Goal: Task Accomplishment & Management: Use online tool/utility

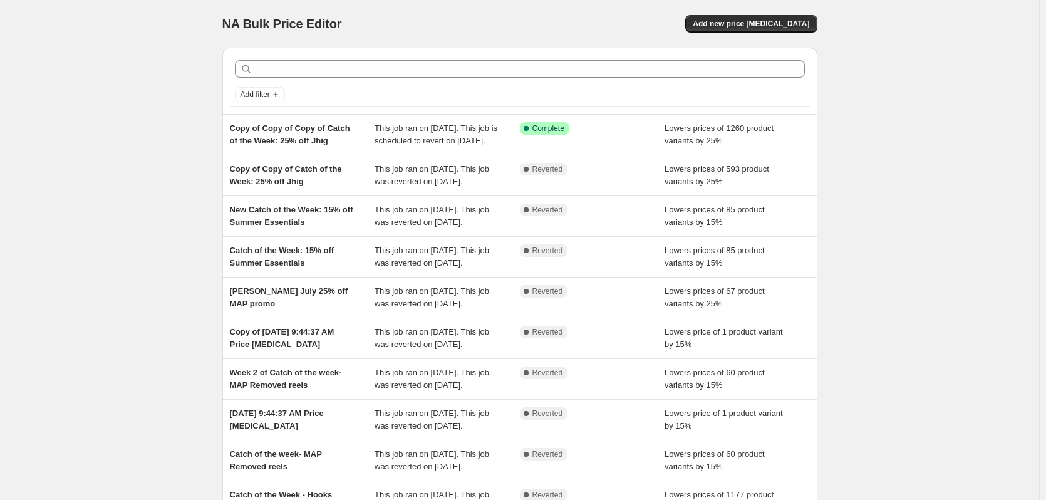
click at [137, 231] on div "NA Bulk Price Editor. This page is ready NA Bulk Price Editor Add new price [ME…" at bounding box center [519, 322] width 1039 height 645
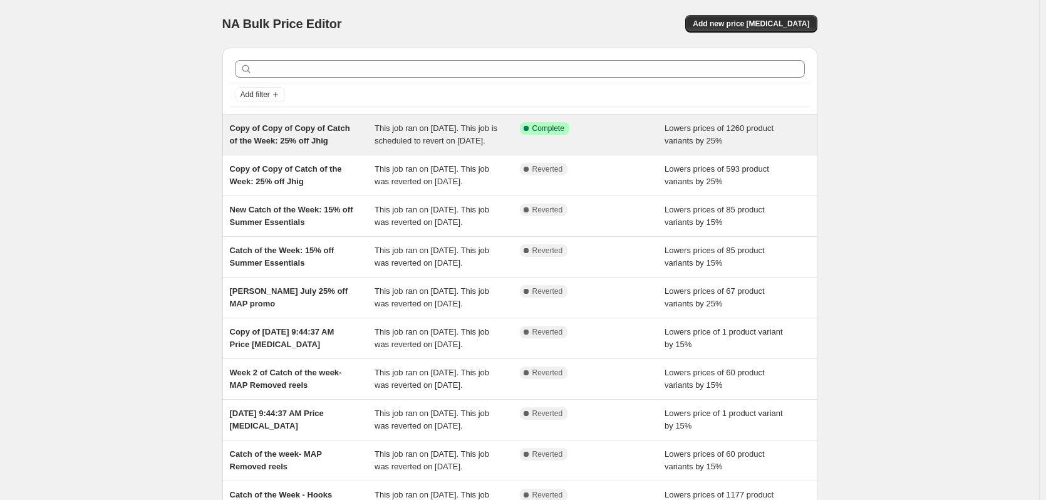
click at [400, 145] on span "This job ran on [DATE]. This job is scheduled to revert on [DATE]." at bounding box center [436, 134] width 123 height 22
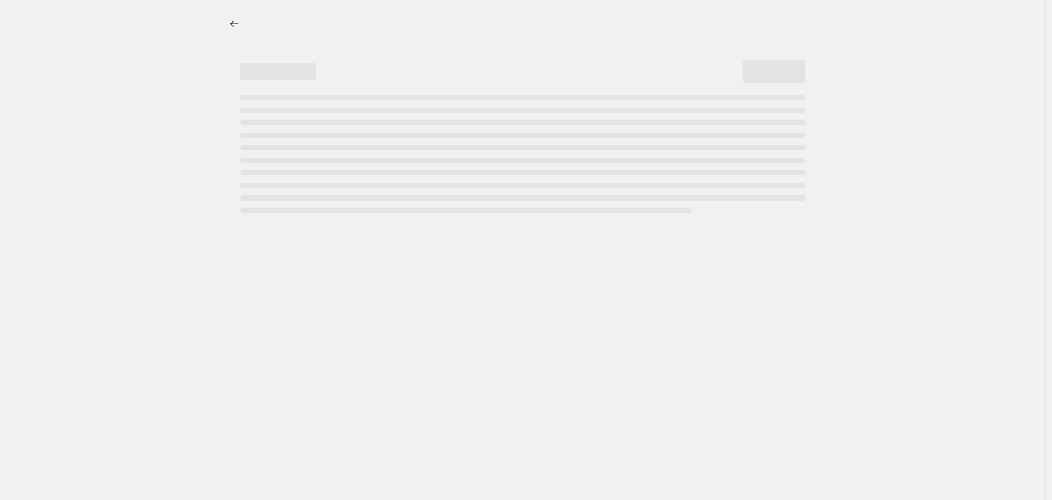
select select "percentage"
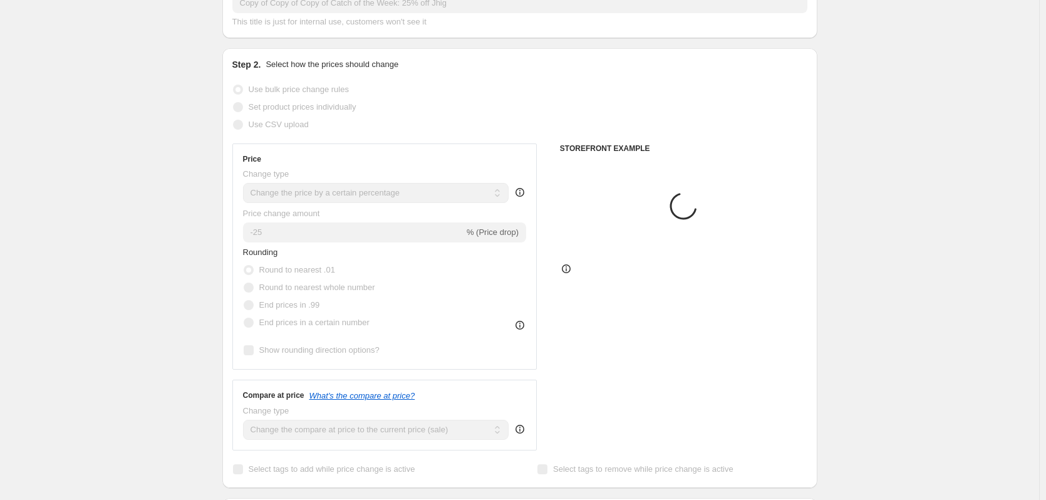
scroll to position [376, 0]
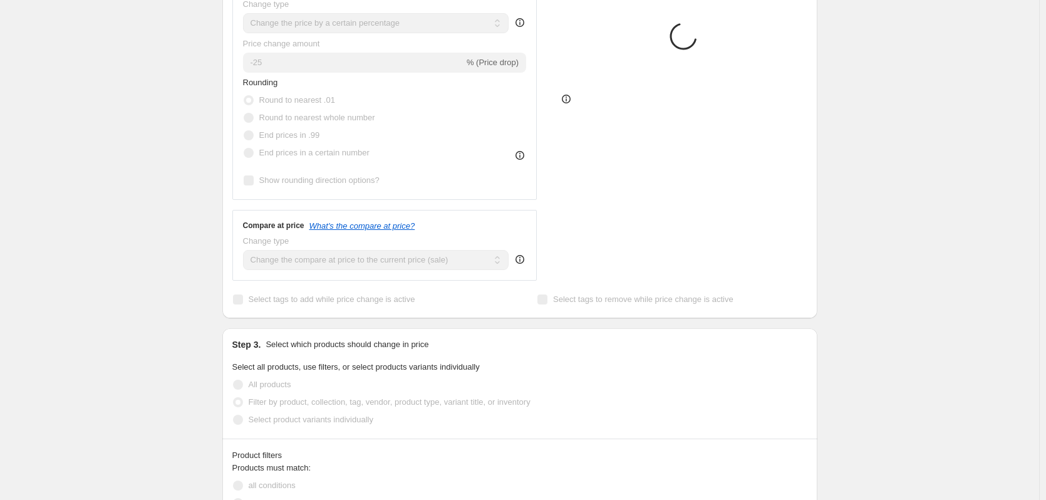
select select "collection"
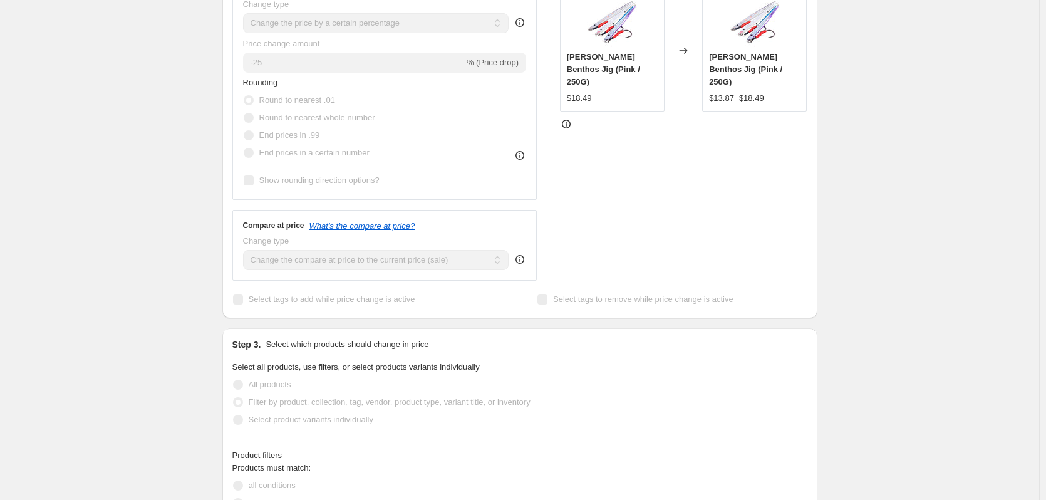
scroll to position [0, 0]
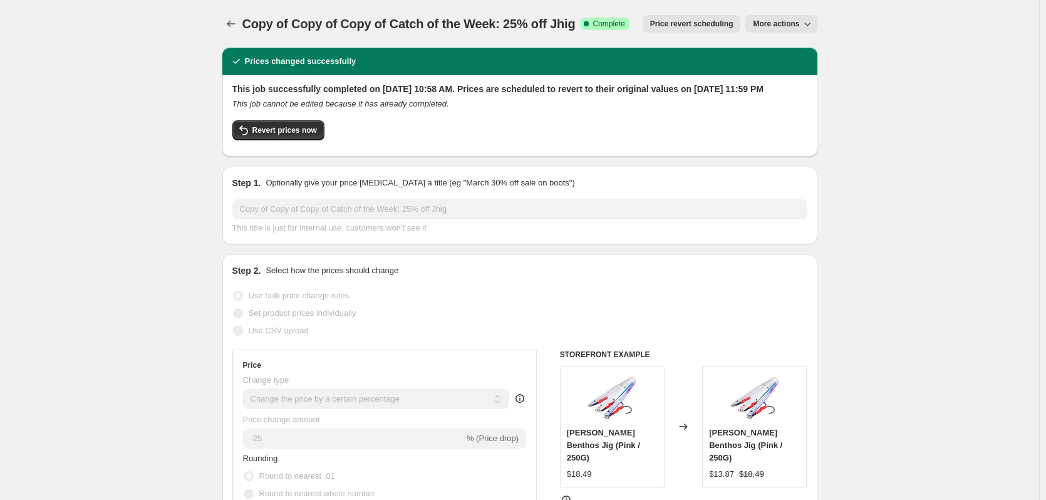
click at [808, 24] on icon "button" at bounding box center [807, 24] width 13 height 13
click at [806, 90] on span "Delete job" at bounding box center [792, 92] width 68 height 13
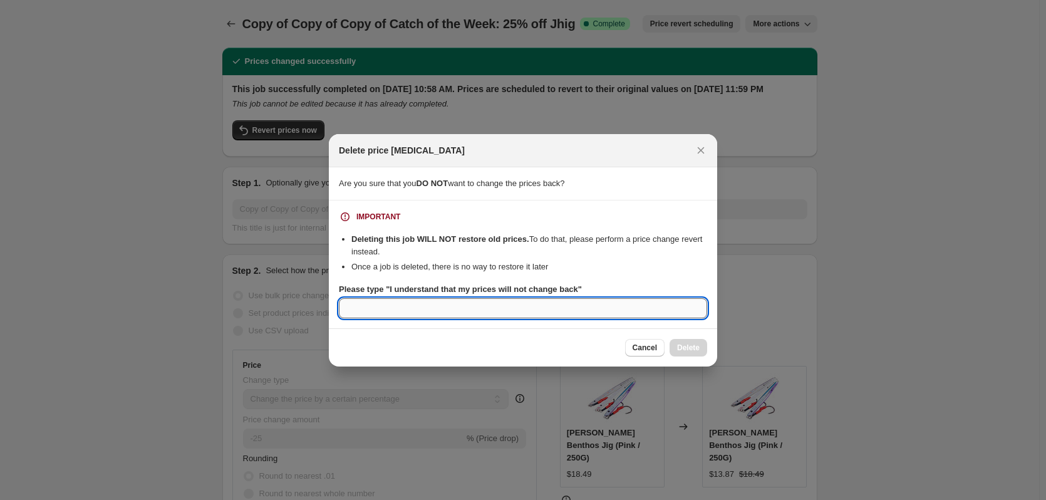
click at [463, 305] on input "Please type "I understand that my prices will not change back"" at bounding box center [523, 308] width 368 height 20
type input "I understand that my prices will not change back"
click at [694, 349] on span "Delete" at bounding box center [688, 348] width 23 height 10
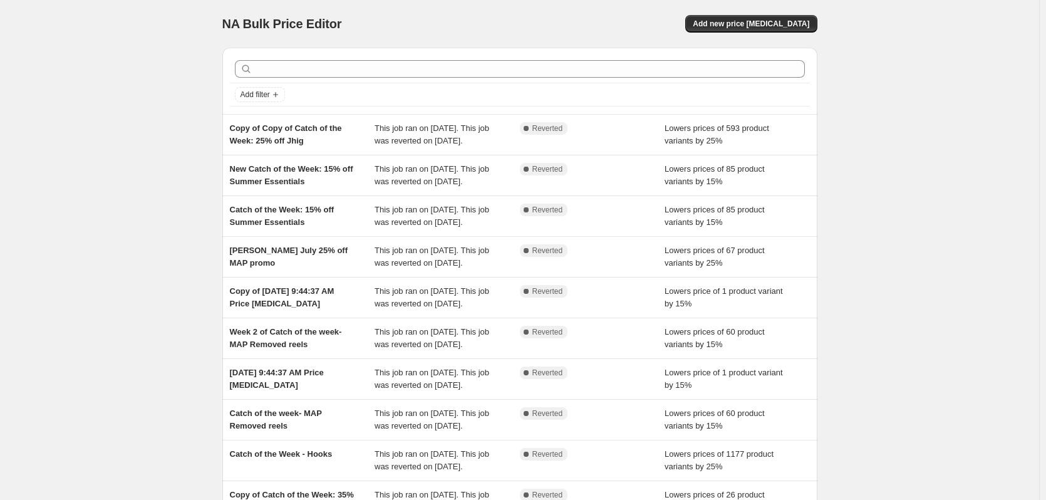
click at [140, 93] on div "NA Bulk Price Editor. This page is ready NA Bulk Price Editor Add new price [ME…" at bounding box center [519, 322] width 1039 height 645
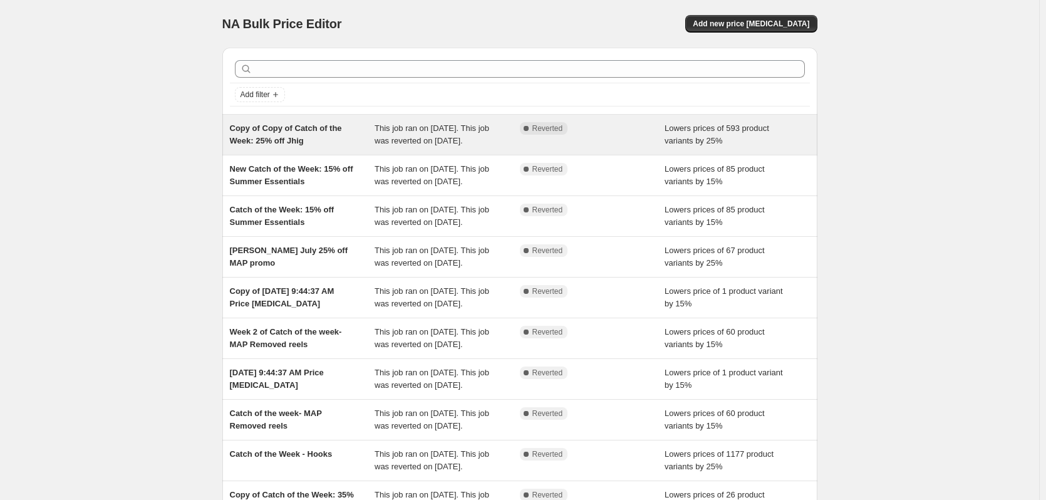
click at [346, 147] on div "Copy of Copy of Catch of the Week: 25% off Jhig" at bounding box center [302, 134] width 145 height 25
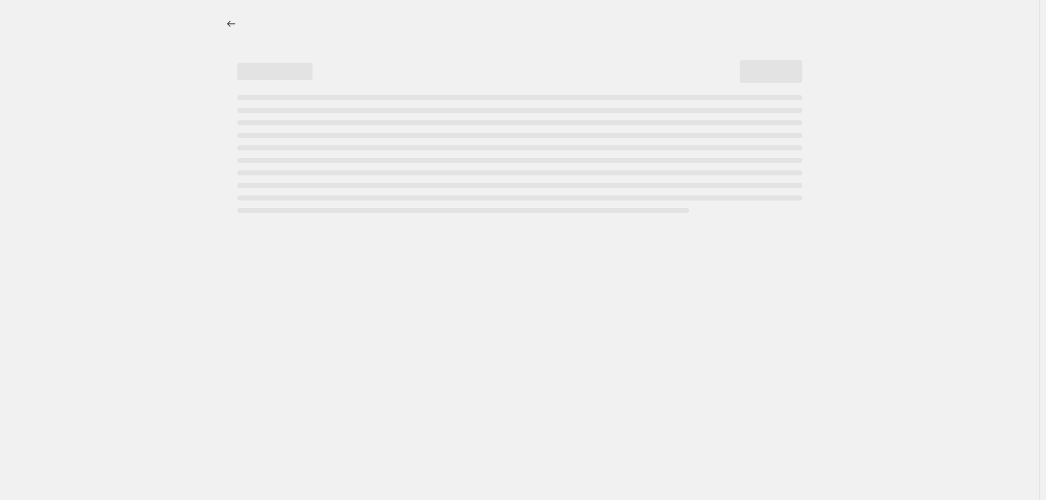
select select "percentage"
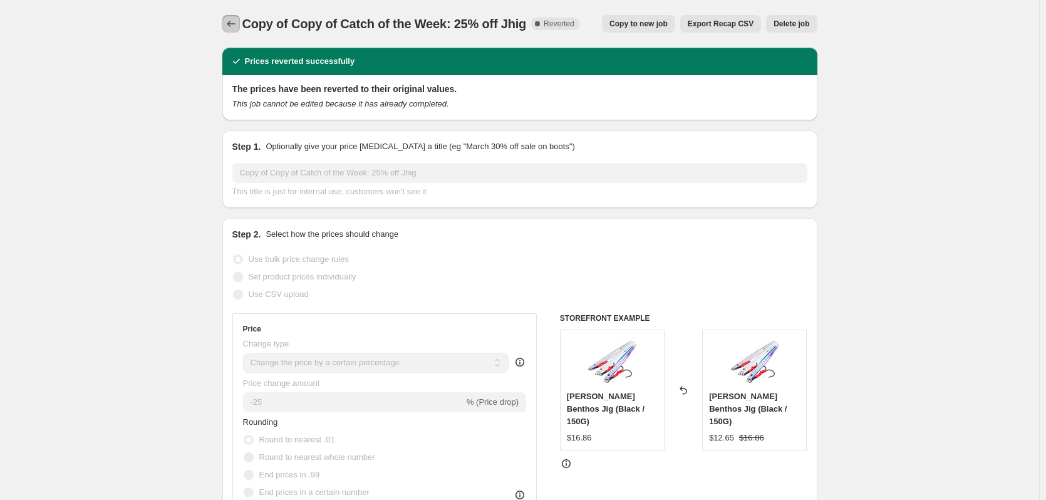
click at [237, 23] on icon "Price change jobs" at bounding box center [231, 24] width 13 height 13
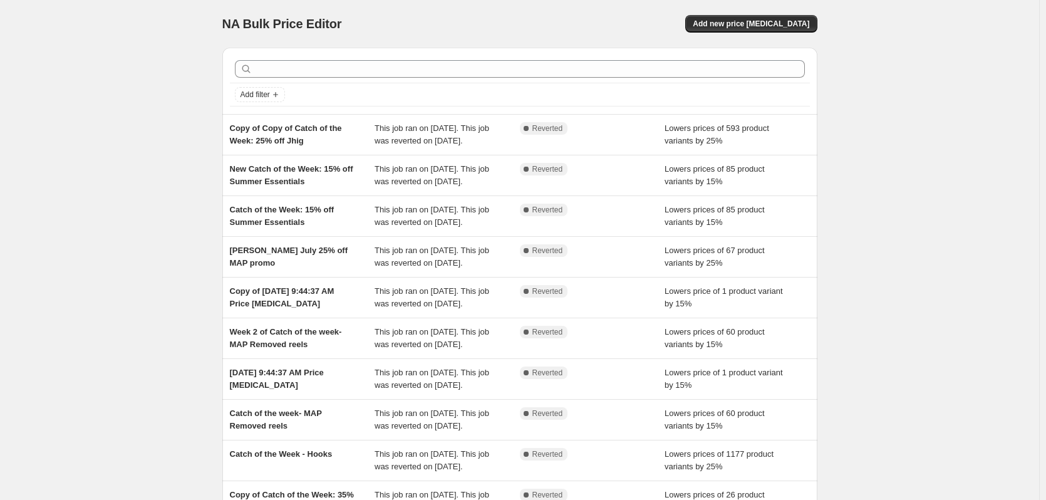
click at [165, 139] on div "NA Bulk Price Editor. This page is ready NA Bulk Price Editor Add new price [ME…" at bounding box center [519, 322] width 1039 height 645
click at [758, 26] on span "Add new price [MEDICAL_DATA]" at bounding box center [751, 24] width 116 height 10
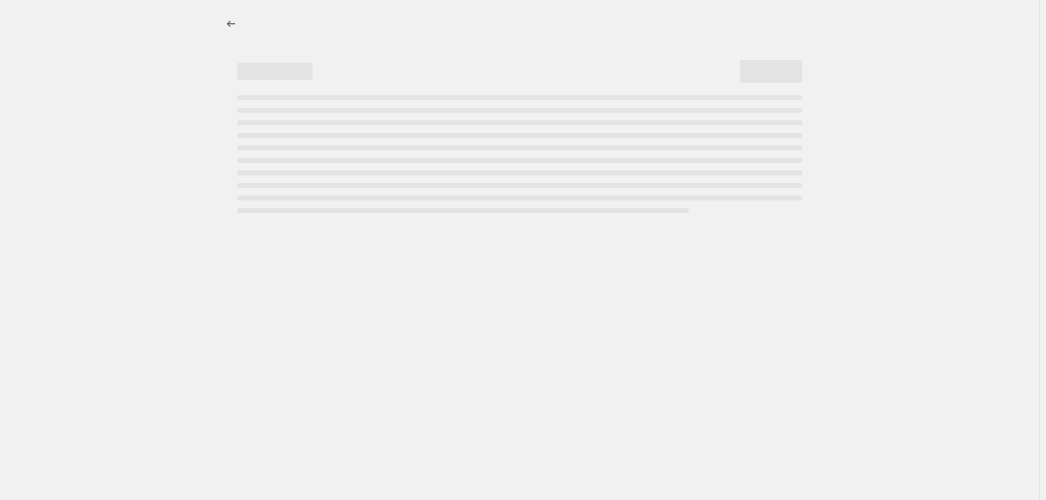
select select "percentage"
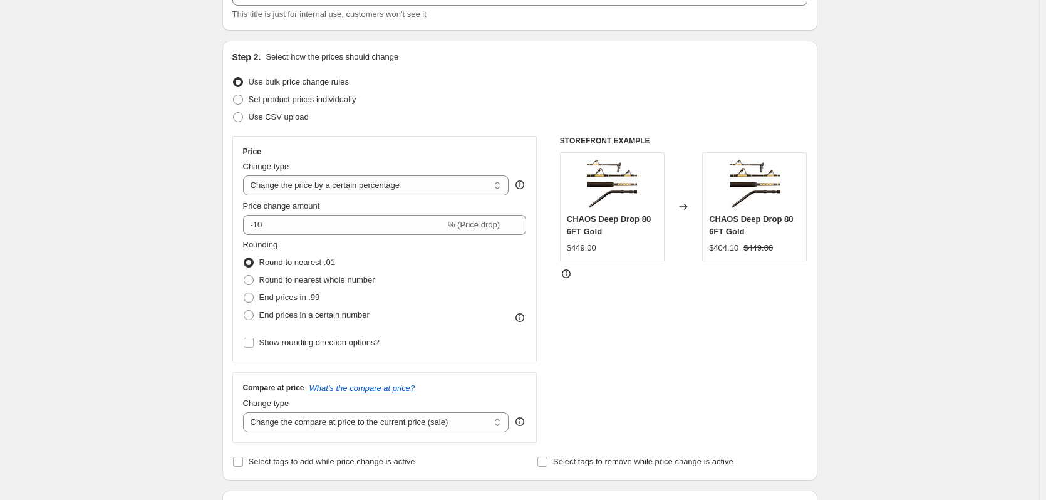
scroll to position [125, 0]
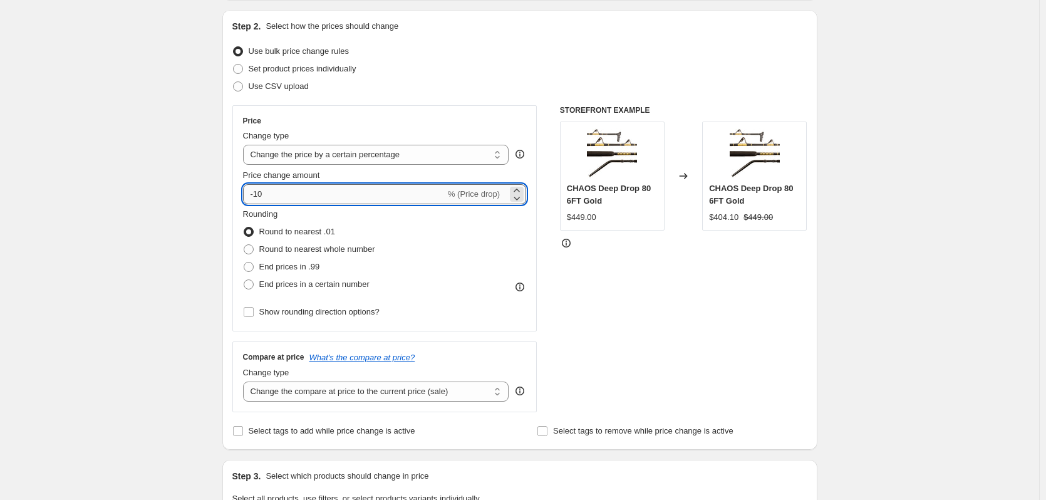
drag, startPoint x: 270, startPoint y: 197, endPoint x: 257, endPoint y: 195, distance: 12.7
click at [257, 195] on input "-10" at bounding box center [344, 194] width 202 height 20
type input "-25"
click at [141, 210] on div "Create new price [MEDICAL_DATA]. This page is ready Create new price [MEDICAL_D…" at bounding box center [519, 503] width 1039 height 1256
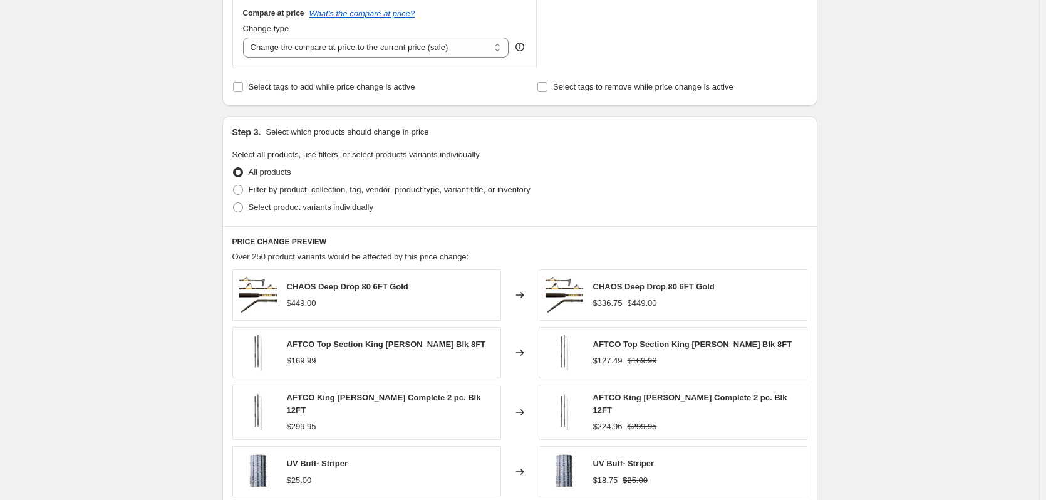
scroll to position [564, 0]
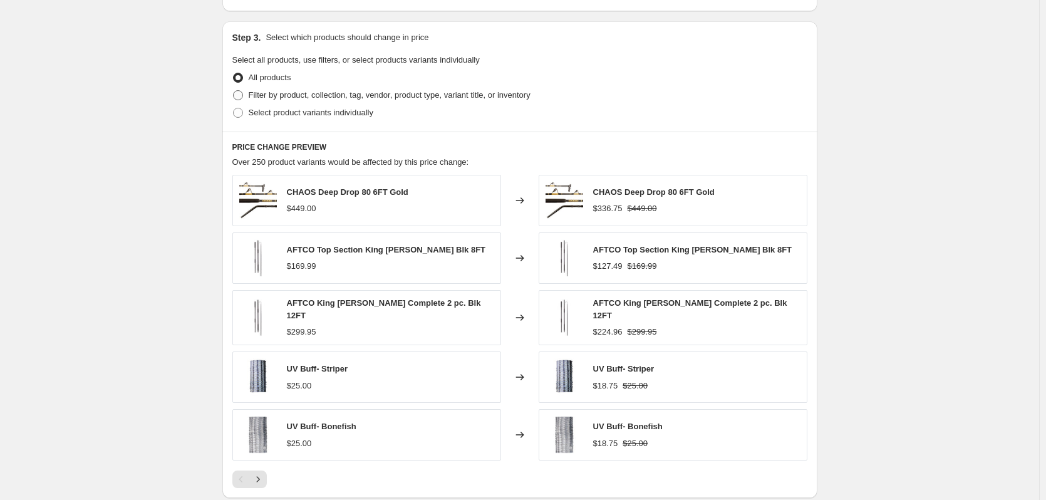
click at [236, 95] on span at bounding box center [238, 95] width 10 height 10
click at [234, 91] on input "Filter by product, collection, tag, vendor, product type, variant title, or inv…" at bounding box center [233, 90] width 1 height 1
radio input "true"
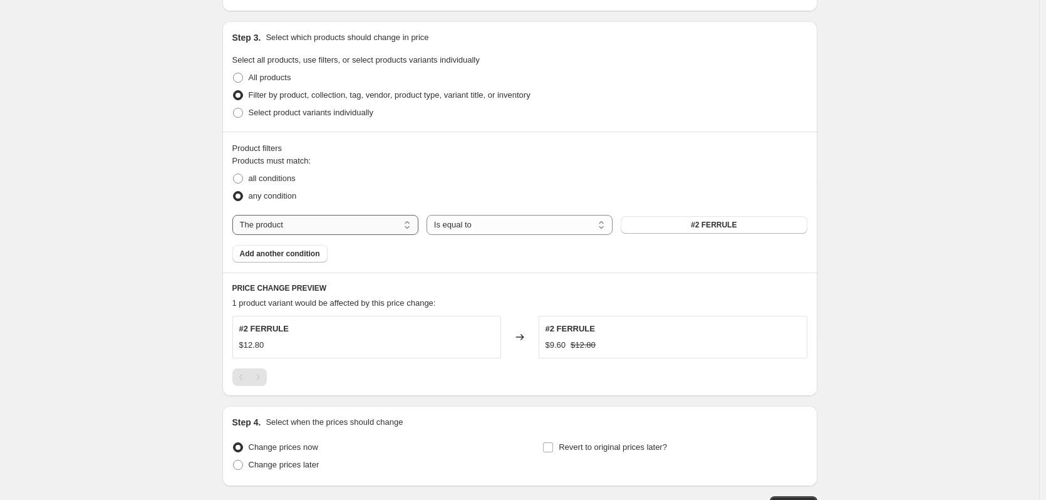
click at [301, 233] on select "The product The product's collection The product's tag The product's vendor The…" at bounding box center [325, 225] width 186 height 20
select select "collection"
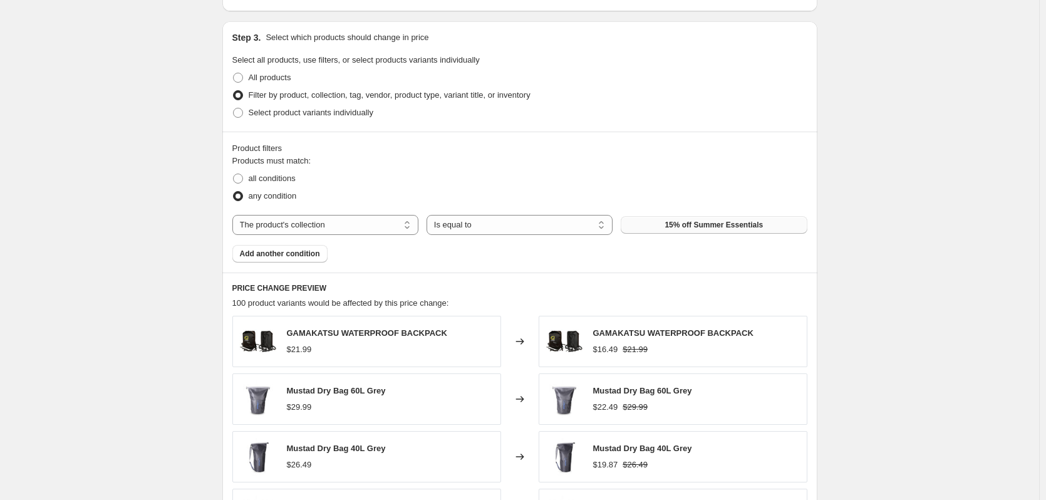
click at [719, 227] on span "15% off Summer Essentials" at bounding box center [714, 225] width 98 height 10
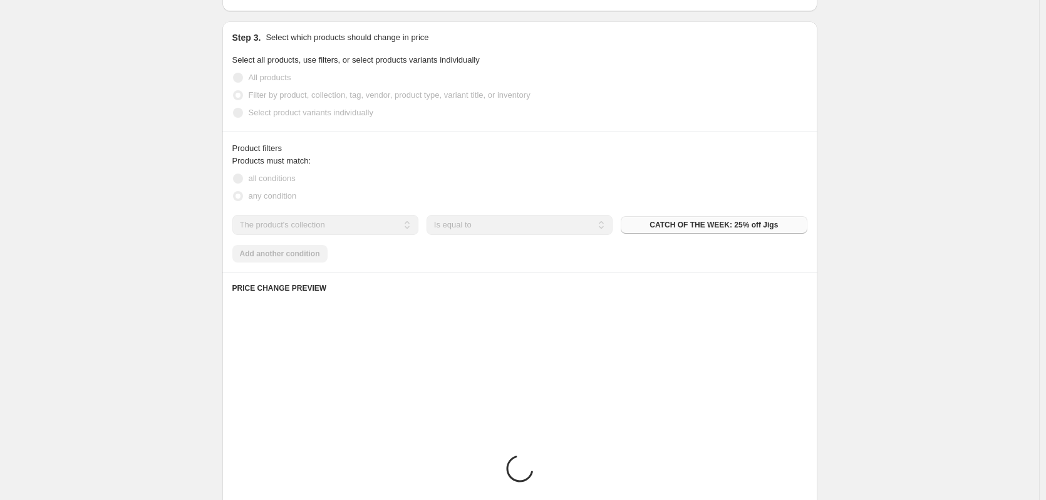
click at [146, 216] on div "Create new price [MEDICAL_DATA]. This page is ready Create new price [MEDICAL_D…" at bounding box center [519, 132] width 1039 height 1393
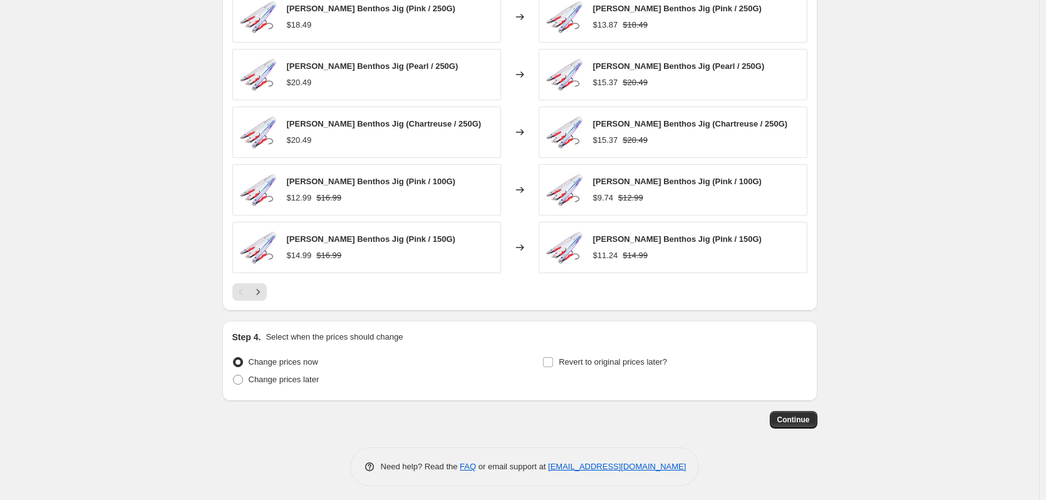
scroll to position [894, 0]
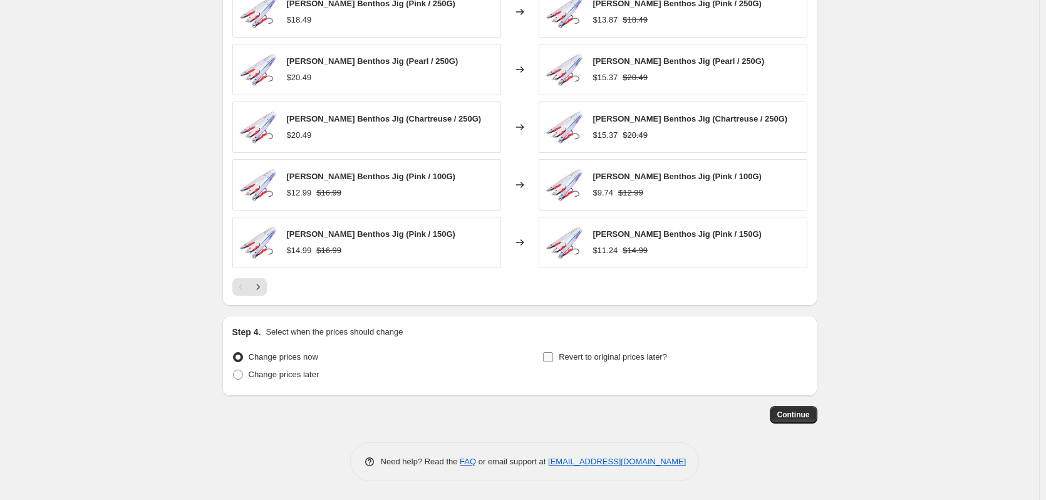
click at [553, 354] on input "Revert to original prices later?" at bounding box center [548, 357] width 10 height 10
checkbox input "true"
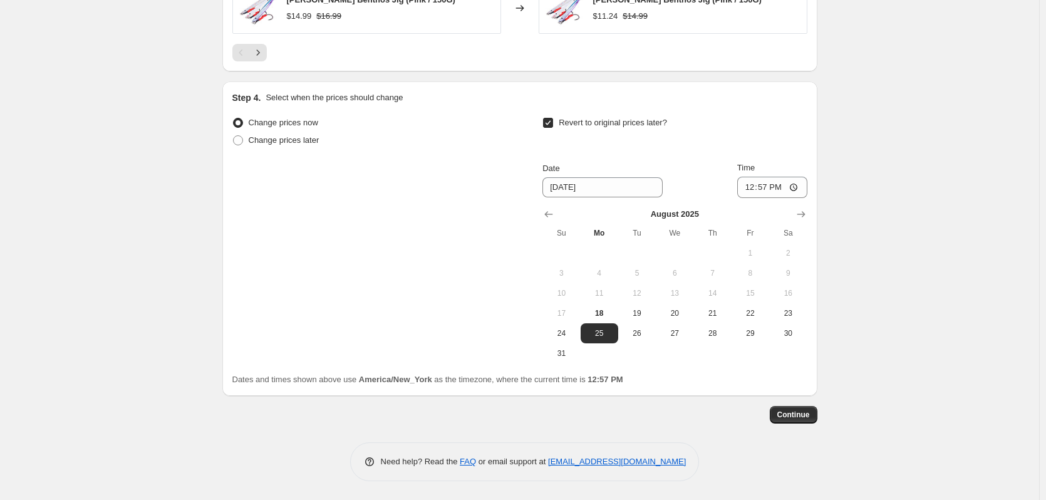
click at [806, 200] on div "[DATE] Su Mo Tu We Th Fr Sa 1 2 3 4 5 6 7 8 9 10 11 12 13 14 15 16 17 18 19 20 …" at bounding box center [669, 280] width 274 height 165
click at [799, 213] on icon "Show next month, September 2025" at bounding box center [801, 214] width 13 height 13
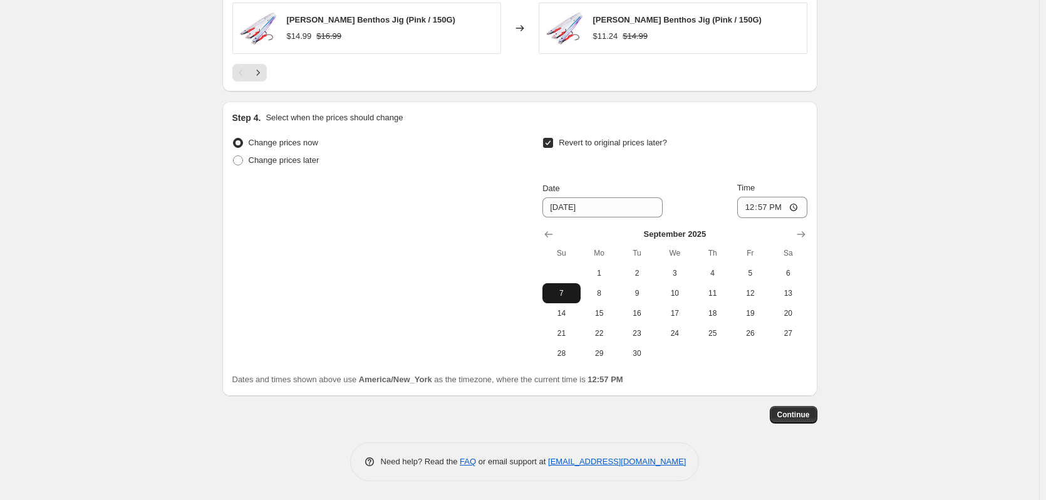
click at [574, 294] on span "7" at bounding box center [561, 293] width 28 height 10
type input "[DATE]"
click at [753, 207] on input "12:57" at bounding box center [772, 207] width 70 height 21
type input "23:59"
click at [800, 411] on span "Continue" at bounding box center [793, 415] width 33 height 10
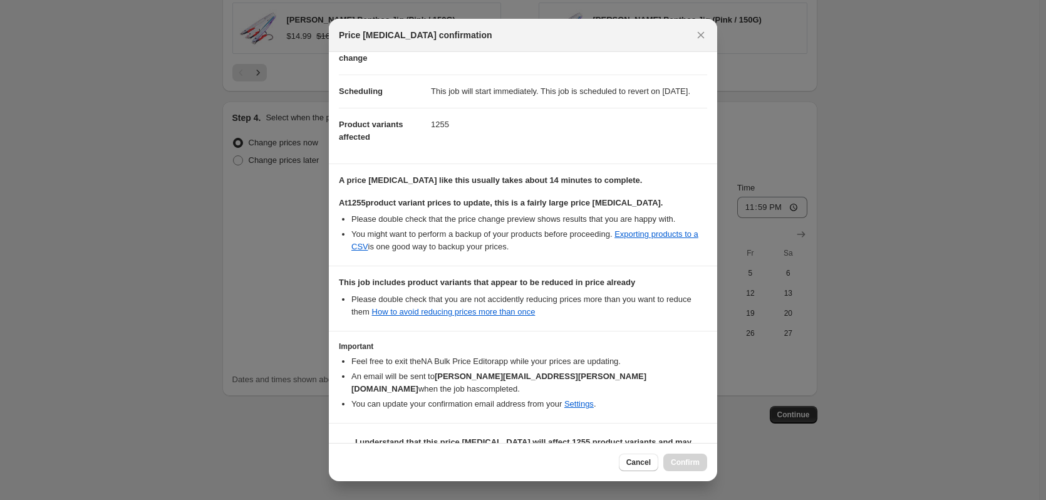
scroll to position [109, 0]
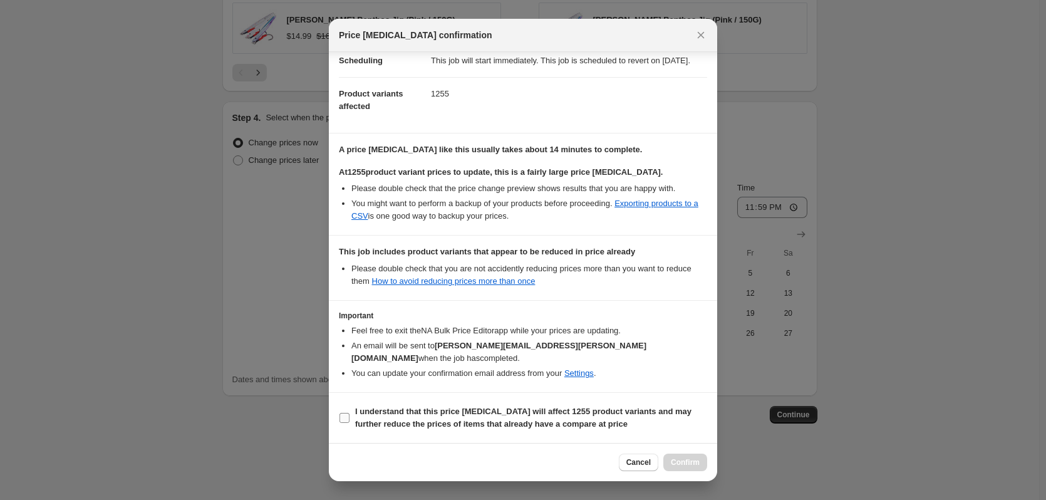
click at [347, 421] on input "I understand that this price [MEDICAL_DATA] will affect 1255 product variants a…" at bounding box center [344, 418] width 10 height 10
checkbox input "true"
click at [696, 459] on span "Confirm" at bounding box center [685, 462] width 29 height 10
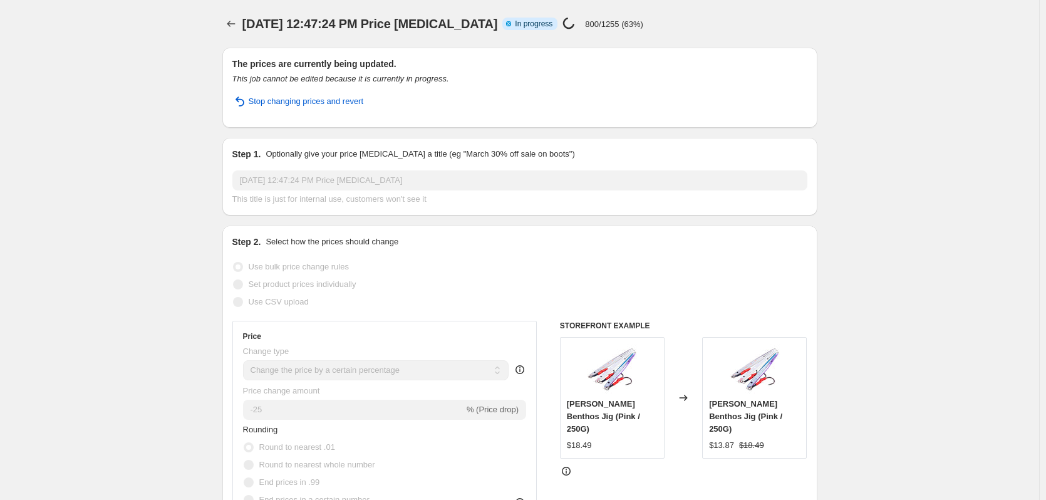
select select "percentage"
select select "collection"
